Goal: Transaction & Acquisition: Purchase product/service

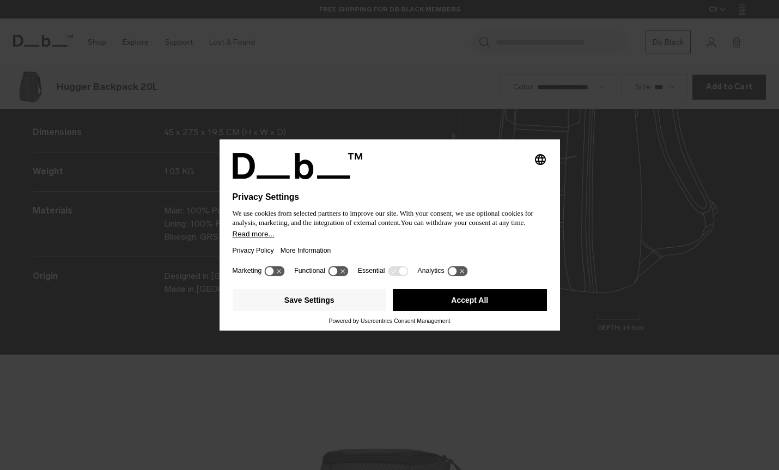
scroll to position [1410, 0]
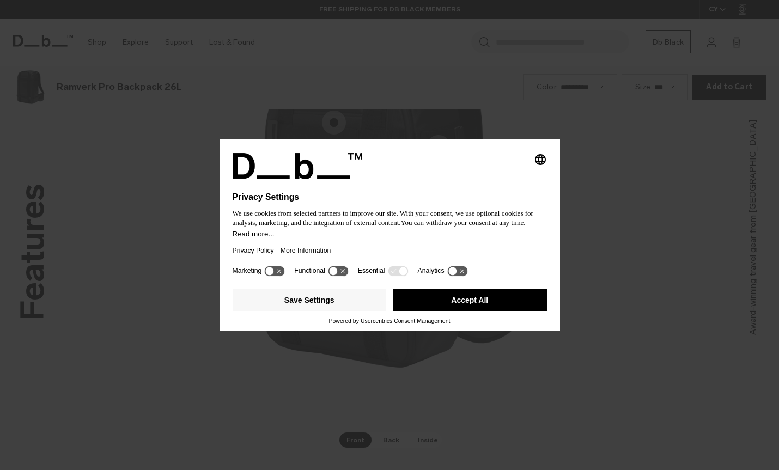
scroll to position [1410, 0]
